Goal: Task Accomplishment & Management: Manage account settings

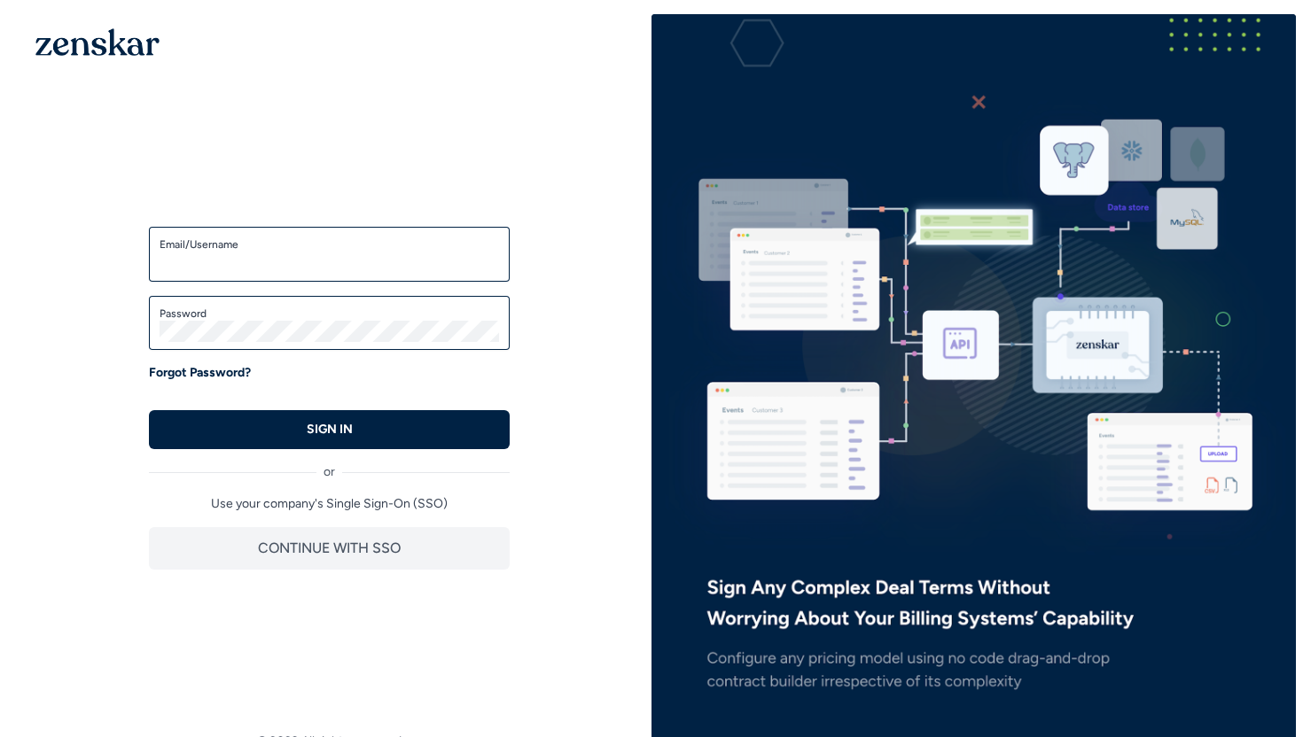
type input "**********"
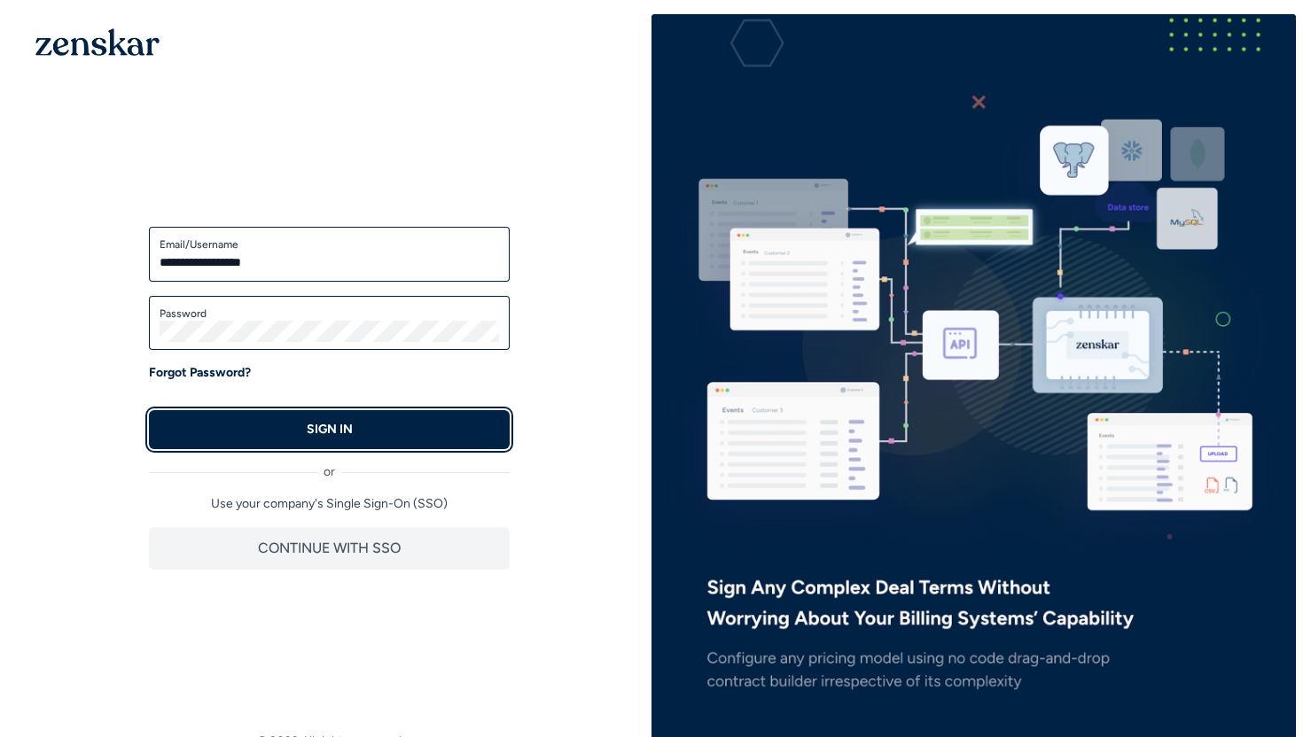
click at [443, 413] on button "SIGN IN" at bounding box center [329, 429] width 361 height 39
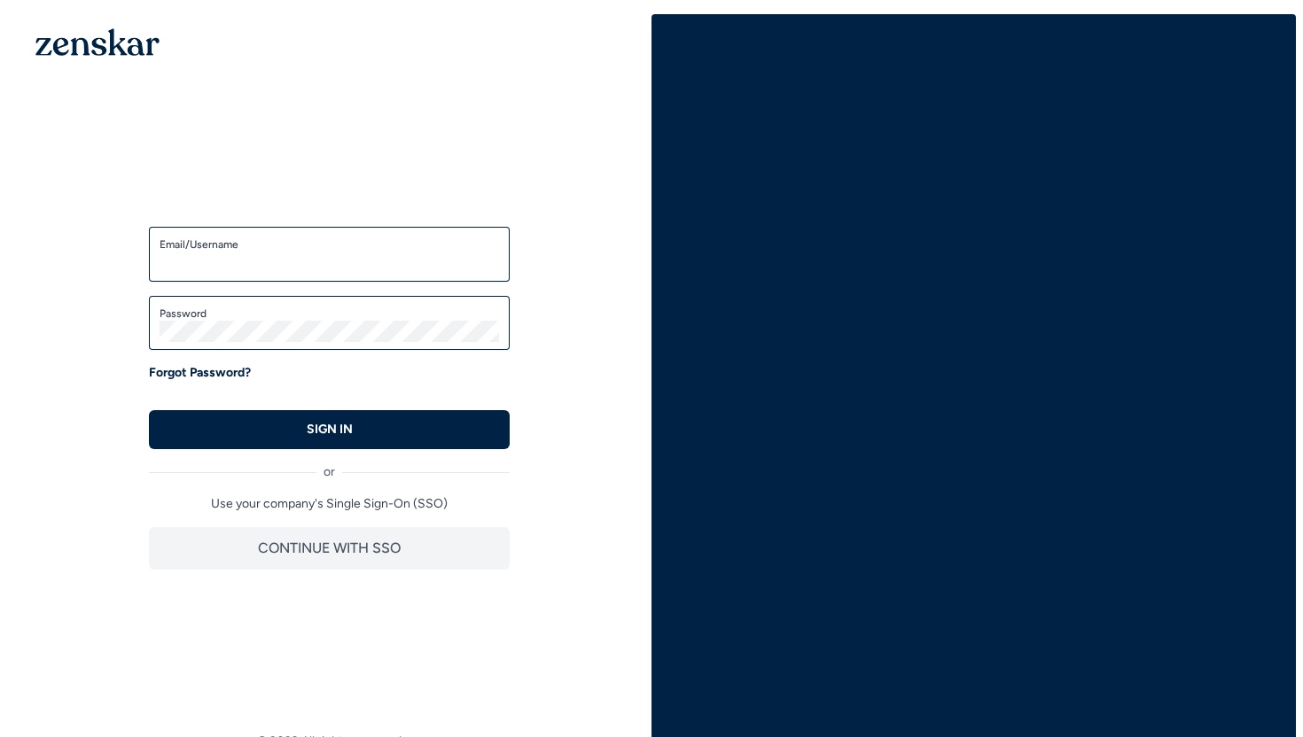
click at [440, 264] on input "Email/Username" at bounding box center [329, 262] width 339 height 21
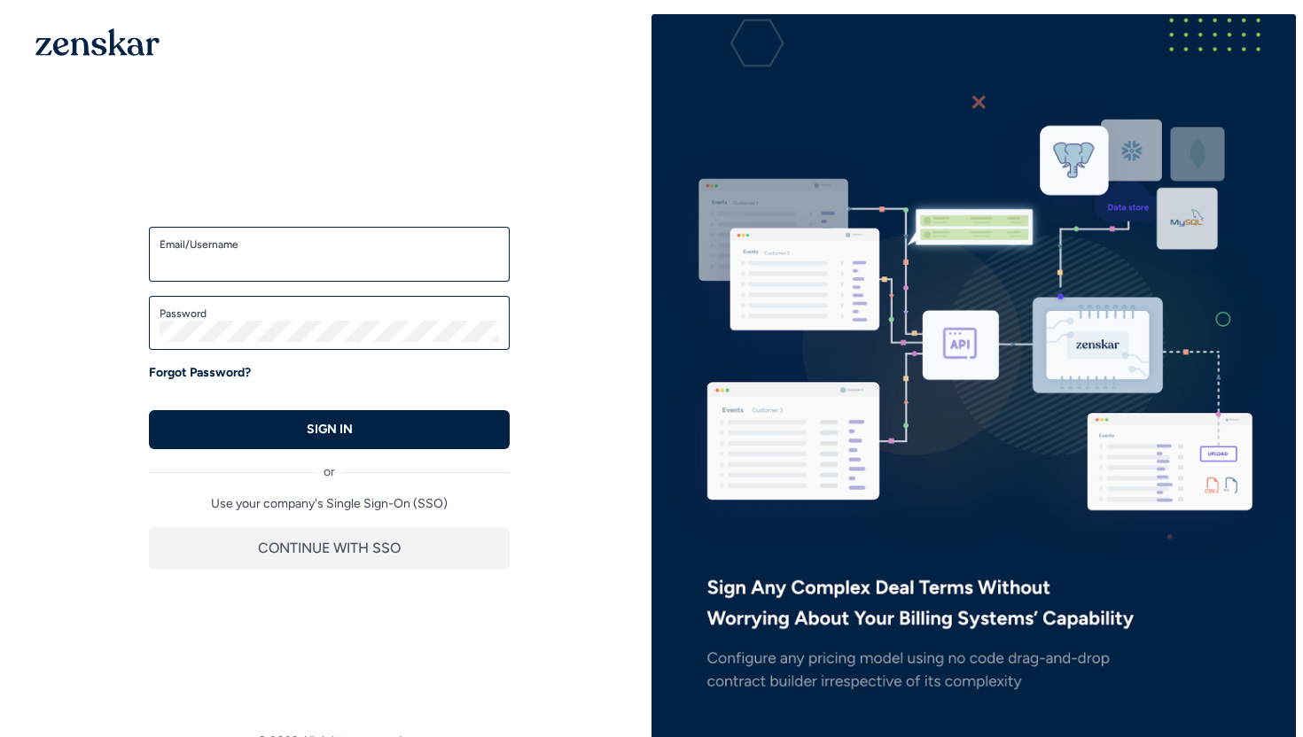
type input "**********"
